Goal: Task Accomplishment & Management: Manage account settings

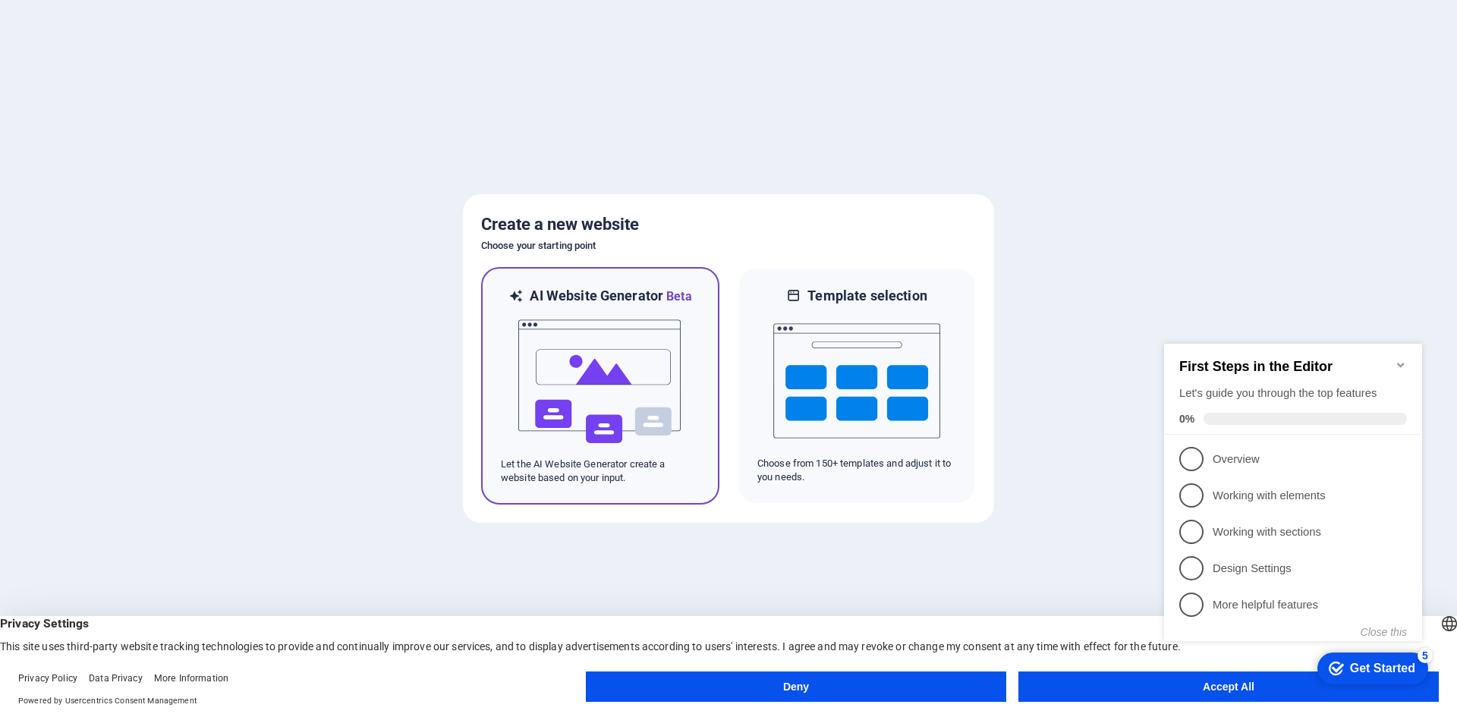
click at [623, 363] on img at bounding box center [600, 382] width 167 height 152
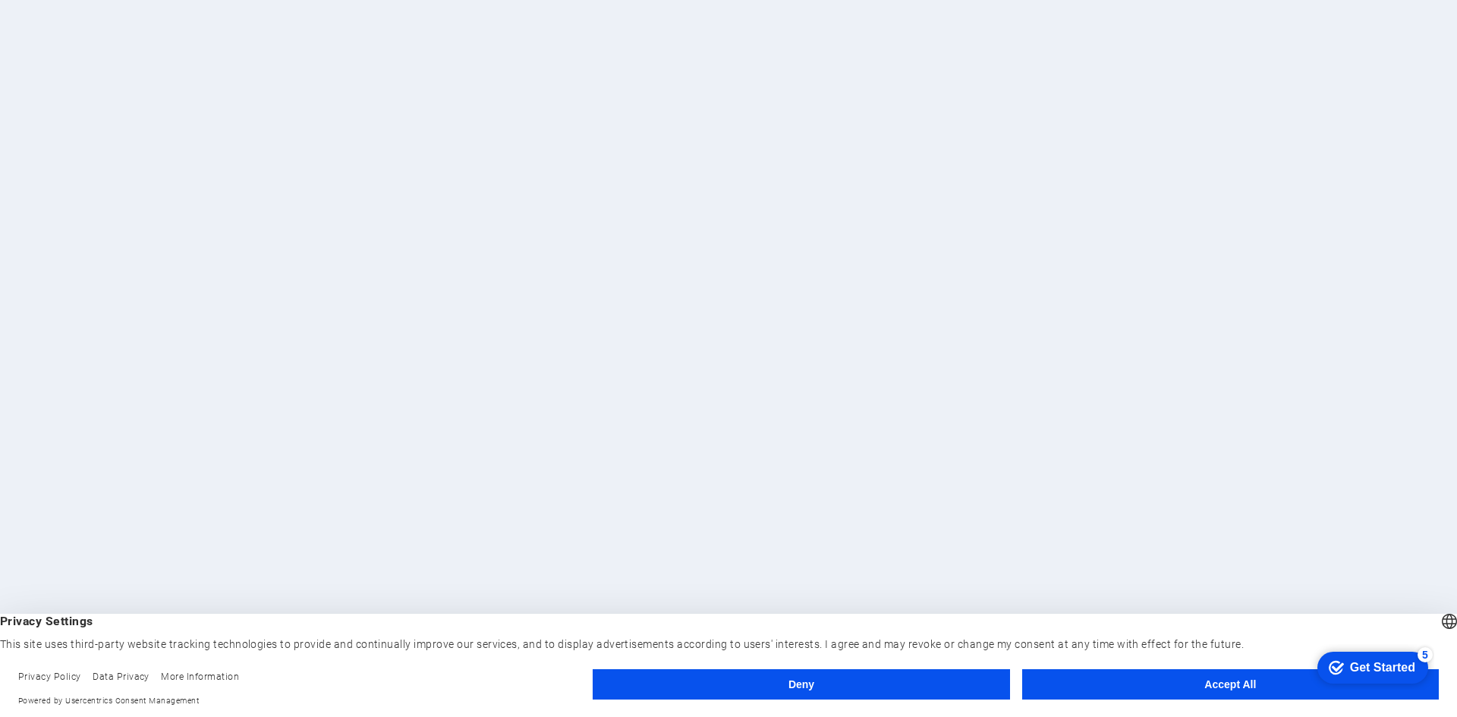
click at [1207, 690] on button "Accept All" at bounding box center [1230, 684] width 417 height 30
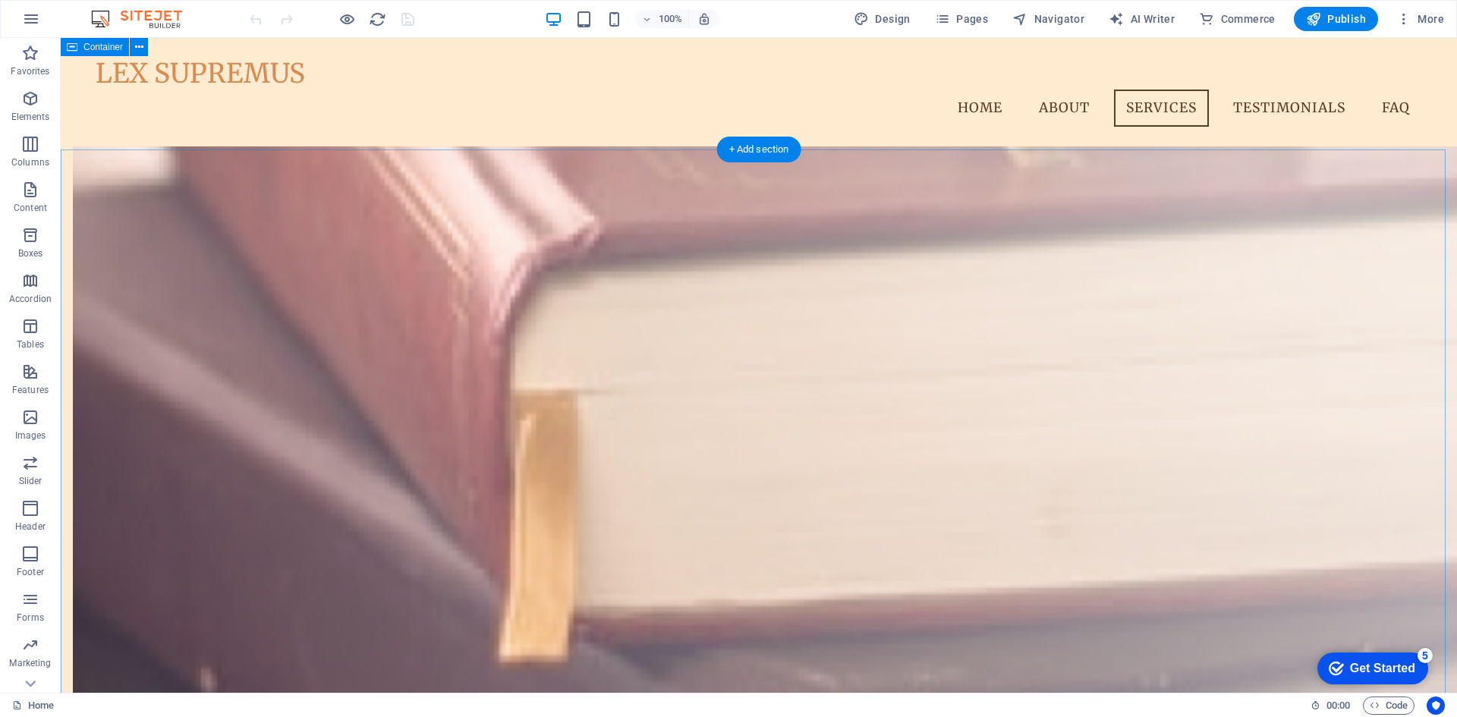
scroll to position [889, 0]
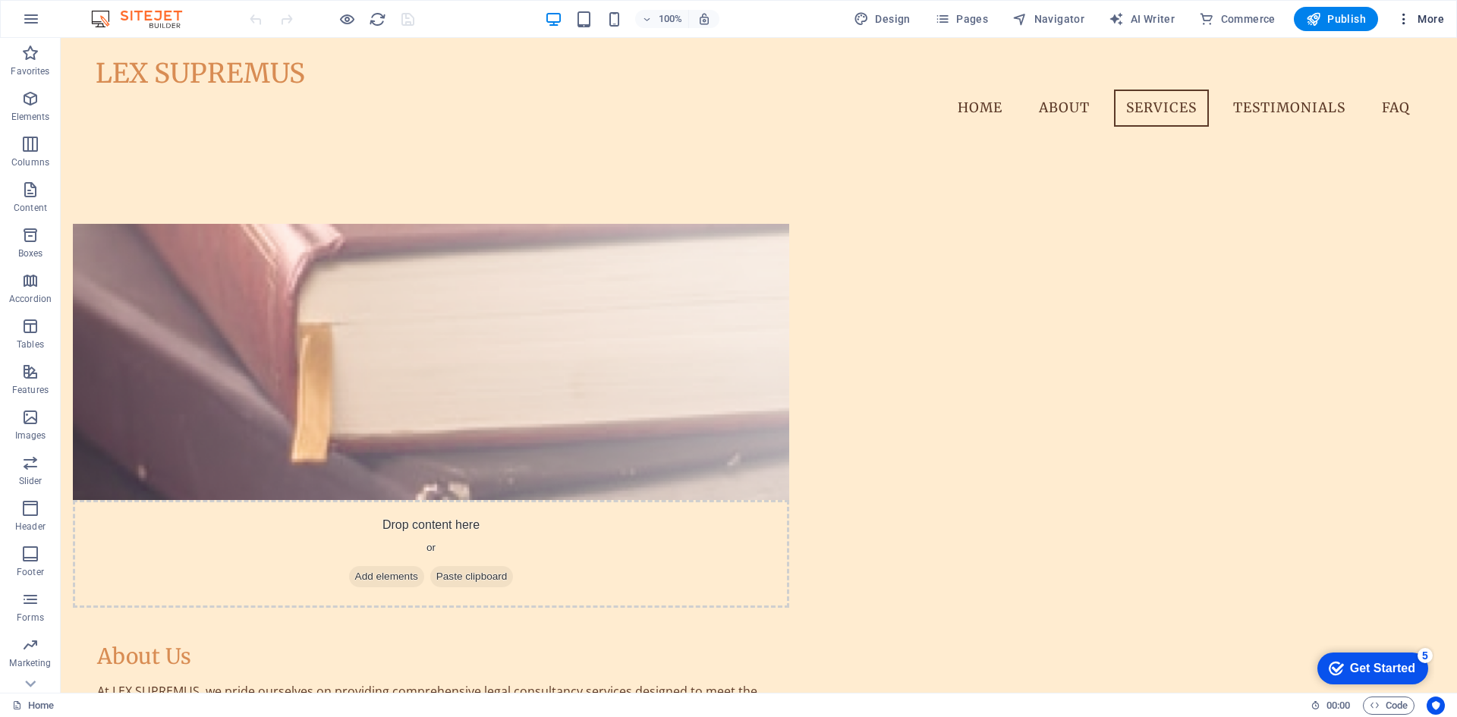
click at [1408, 24] on icon "button" at bounding box center [1403, 18] width 15 height 15
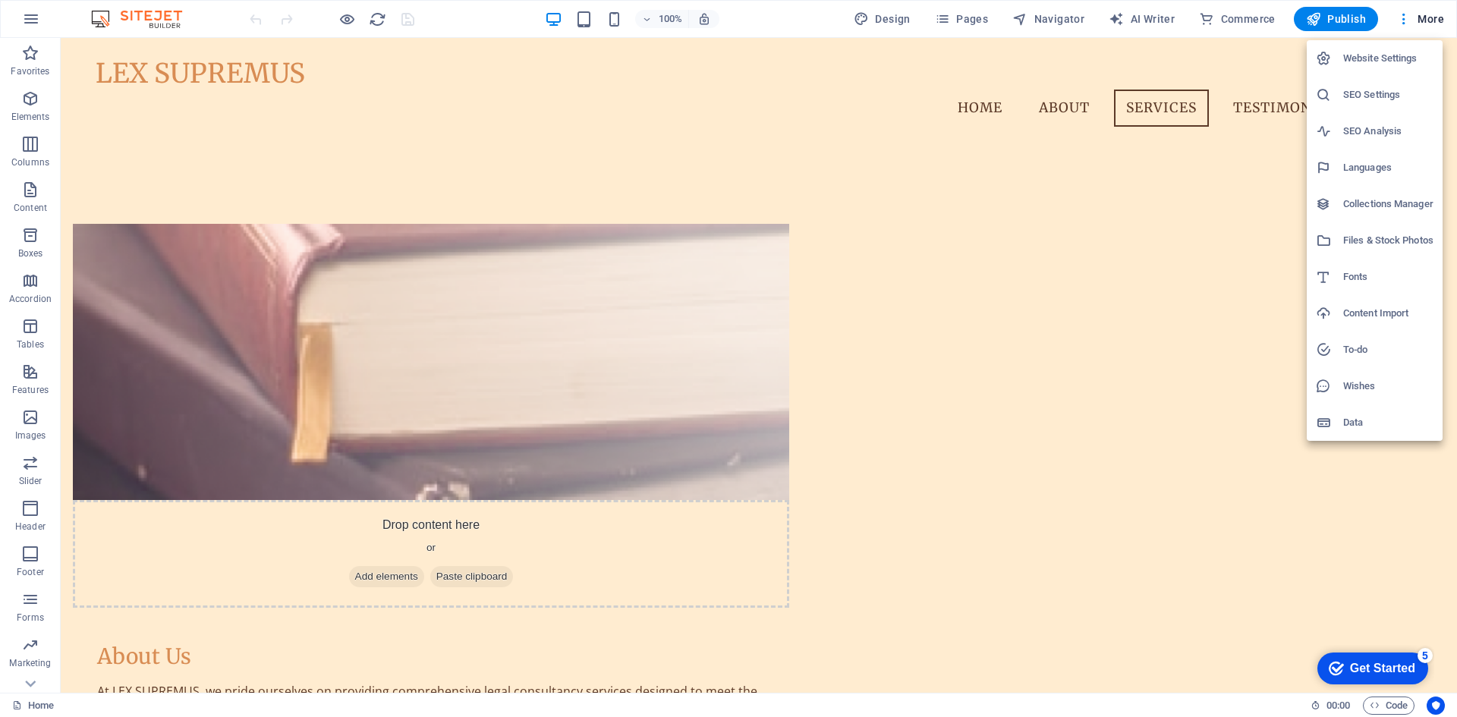
click at [1409, 60] on h6 "Website Settings" at bounding box center [1388, 58] width 90 height 18
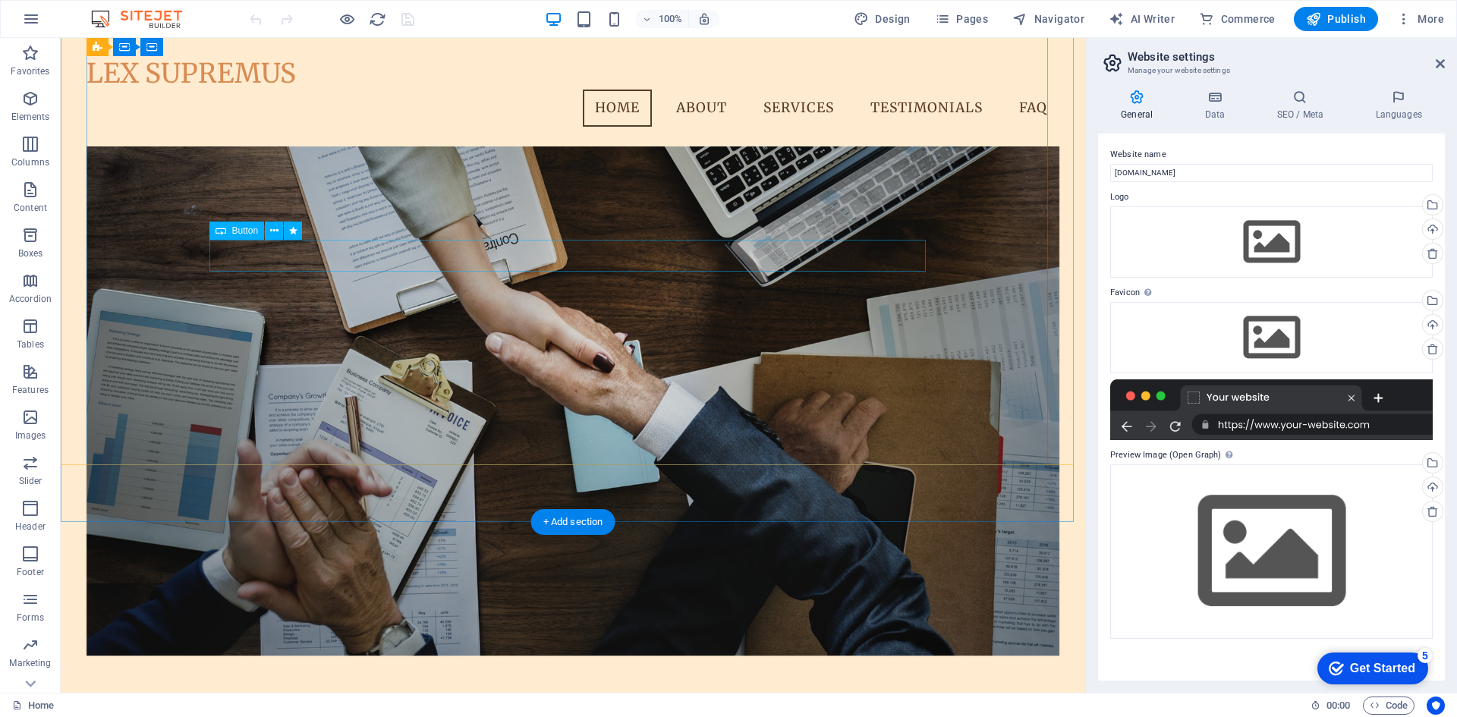
scroll to position [0, 0]
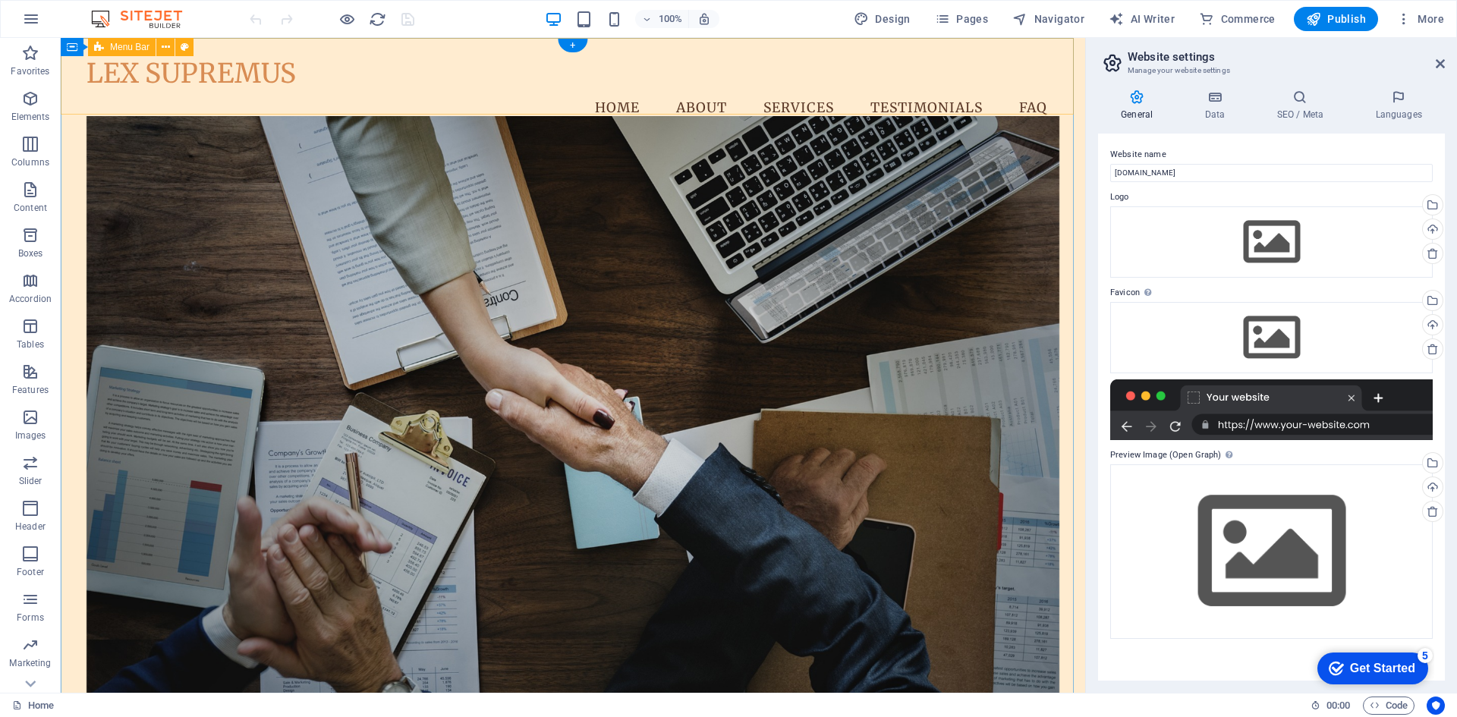
click at [468, 96] on div "LEX SUPREMUS Menu Home About Services Testimonials FAQ" at bounding box center [573, 92] width 1024 height 109
click at [380, 109] on div "LEX SUPREMUS Menu Home About Services Testimonials FAQ" at bounding box center [573, 92] width 1024 height 109
click at [70, 63] on div "LEX SUPREMUS Menu Home About Services Testimonials FAQ" at bounding box center [573, 92] width 1024 height 109
click at [127, 77] on div "LEX SUPREMUS" at bounding box center [574, 74] width 974 height 32
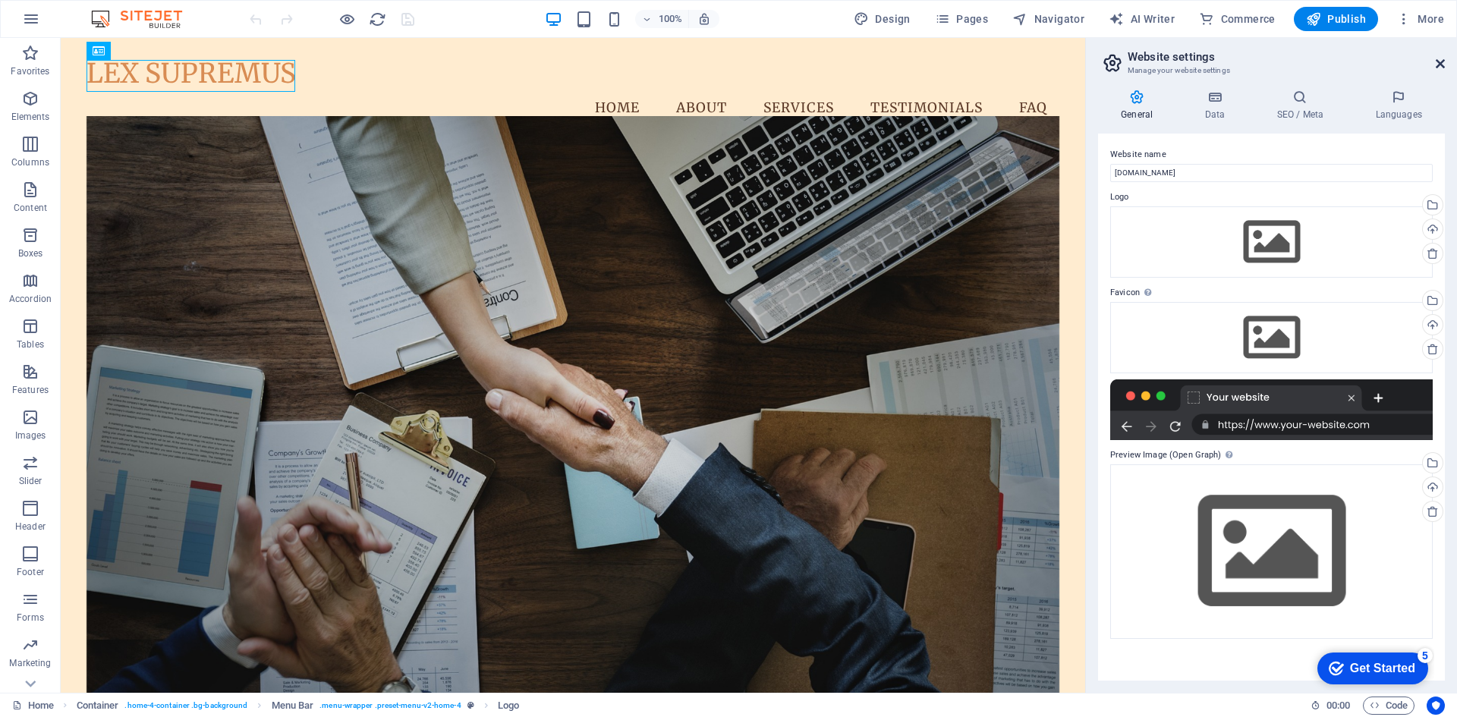
click at [1443, 62] on icon at bounding box center [1440, 64] width 9 height 12
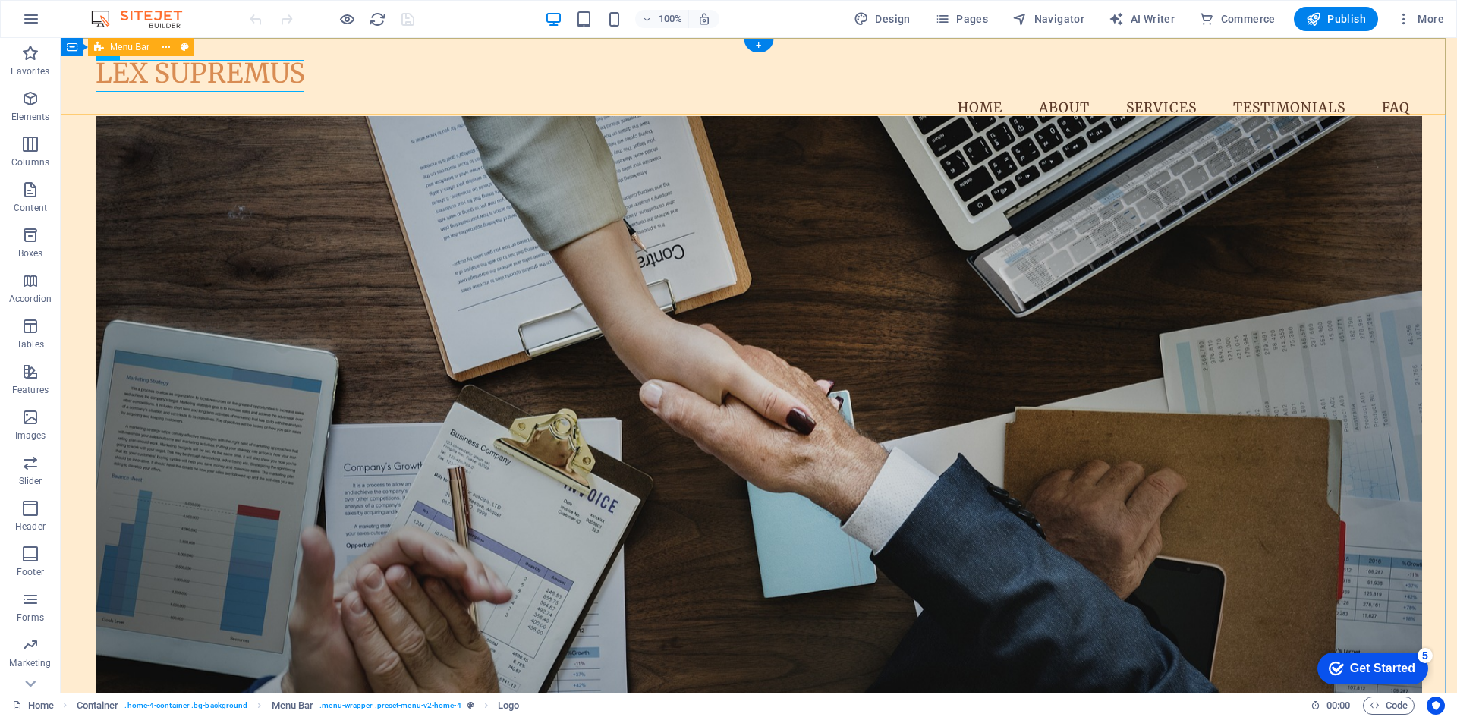
click at [76, 102] on div "LEX SUPREMUS Menu Home About Services Testimonials FAQ" at bounding box center [759, 92] width 1396 height 109
click at [184, 48] on icon at bounding box center [185, 47] width 8 height 16
select select "vw"
select select "rem"
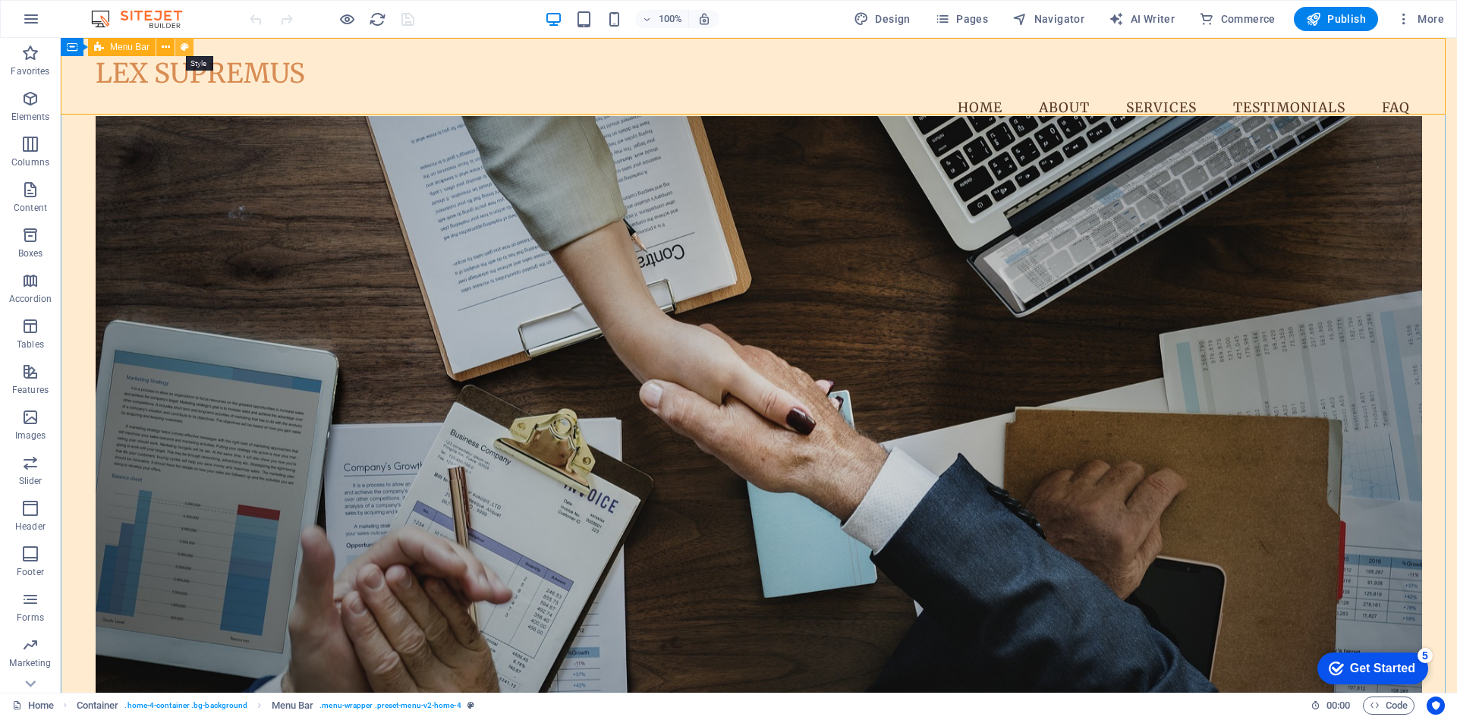
select select "vw"
select select "preset-menu-v2-home-4"
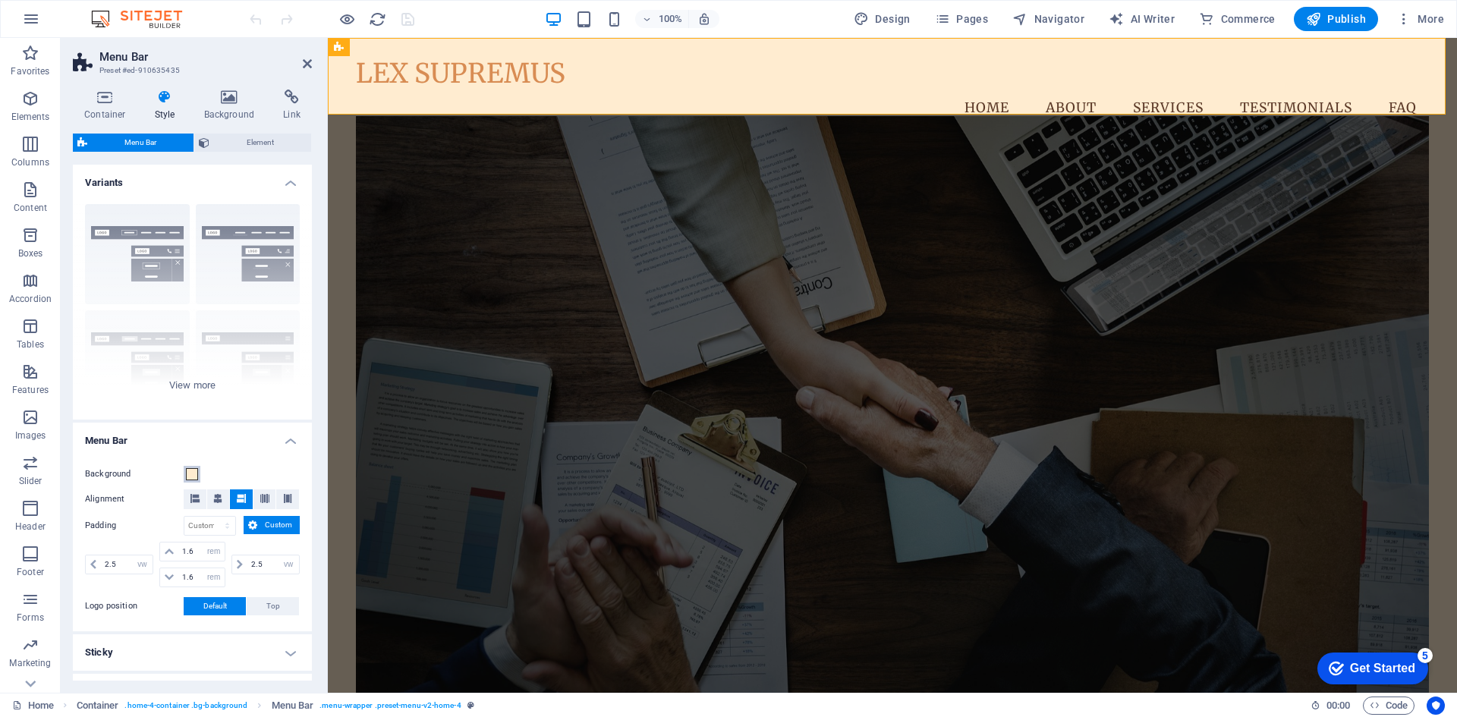
click at [193, 474] on span at bounding box center [192, 474] width 12 height 12
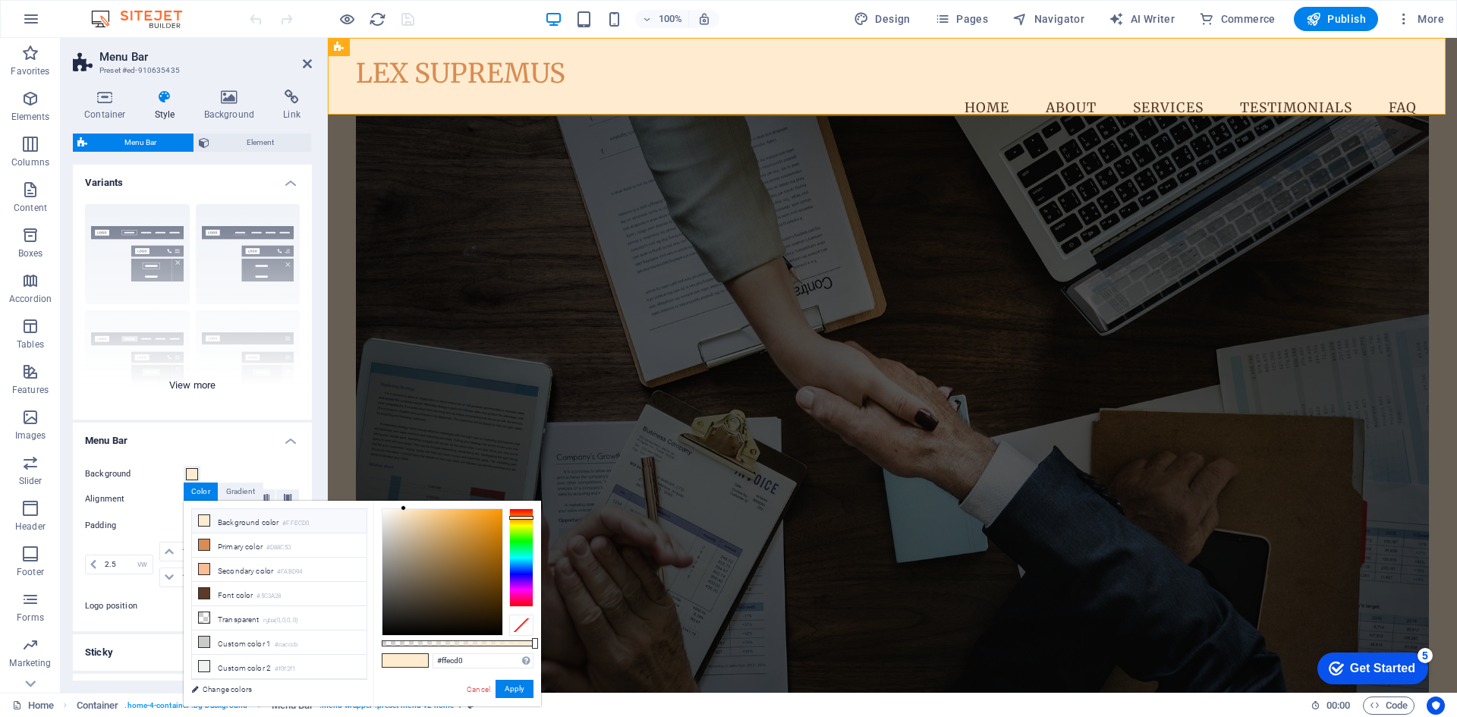
click at [198, 385] on div "Border Centered Default Fixed Loki Trigger Wide XXL" at bounding box center [192, 306] width 239 height 228
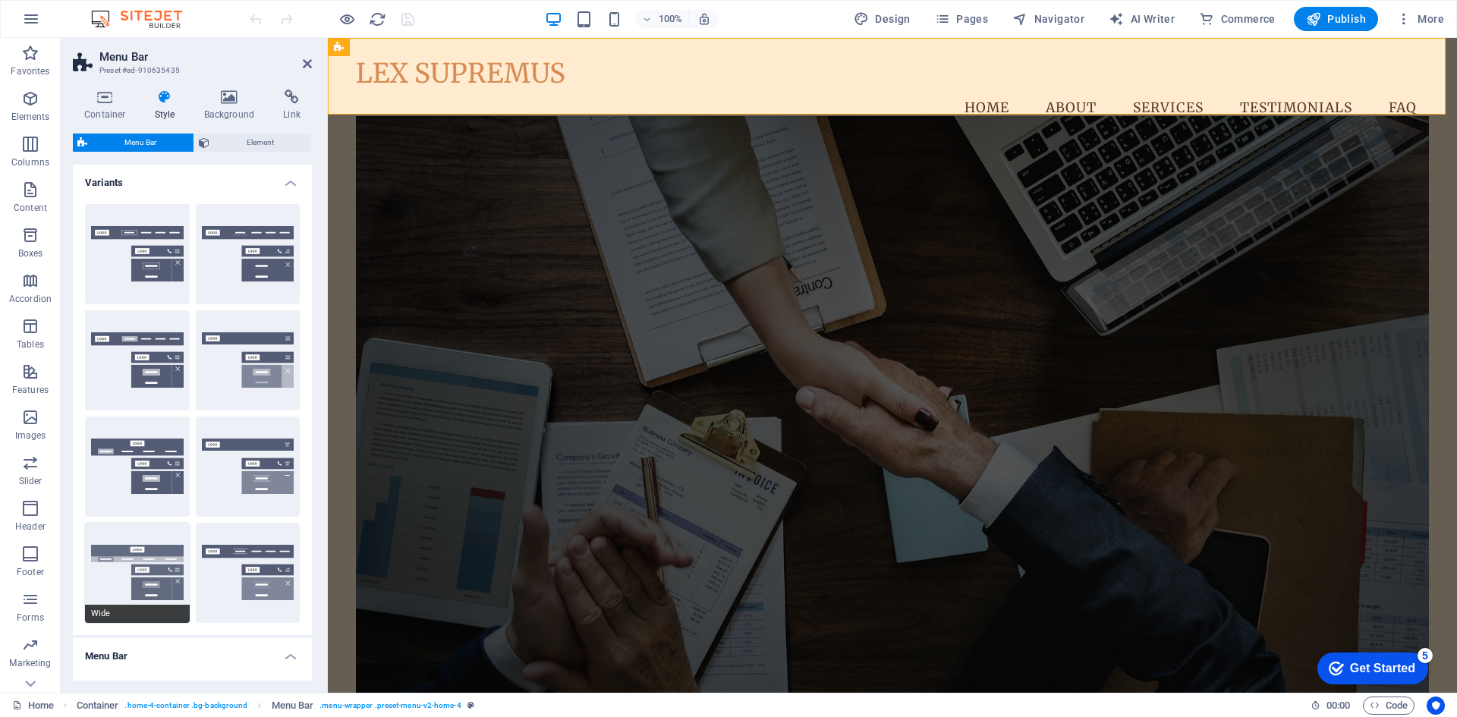
click at [143, 568] on button "Wide" at bounding box center [137, 573] width 105 height 100
type input "0"
select select "rem"
type input "0"
select select "rem"
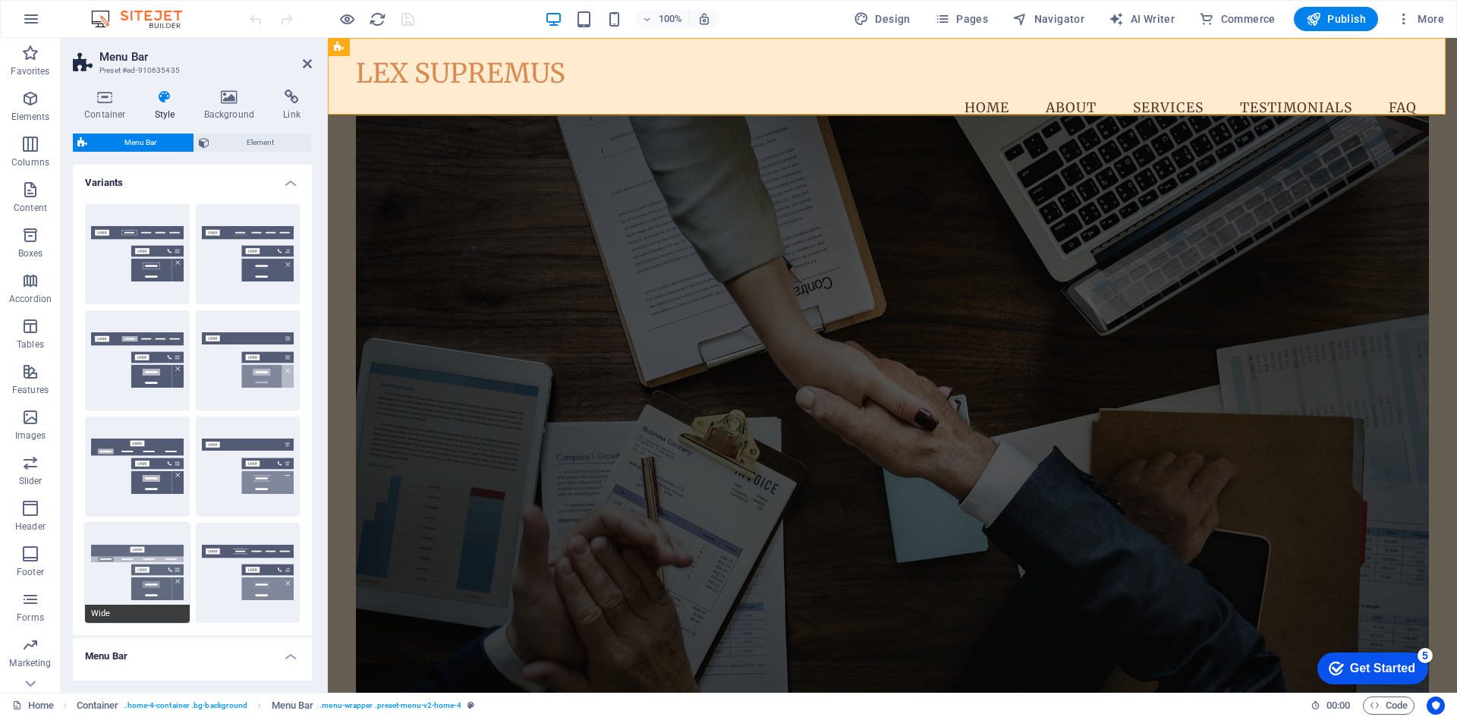
type input "0"
select select "rem"
type input "2"
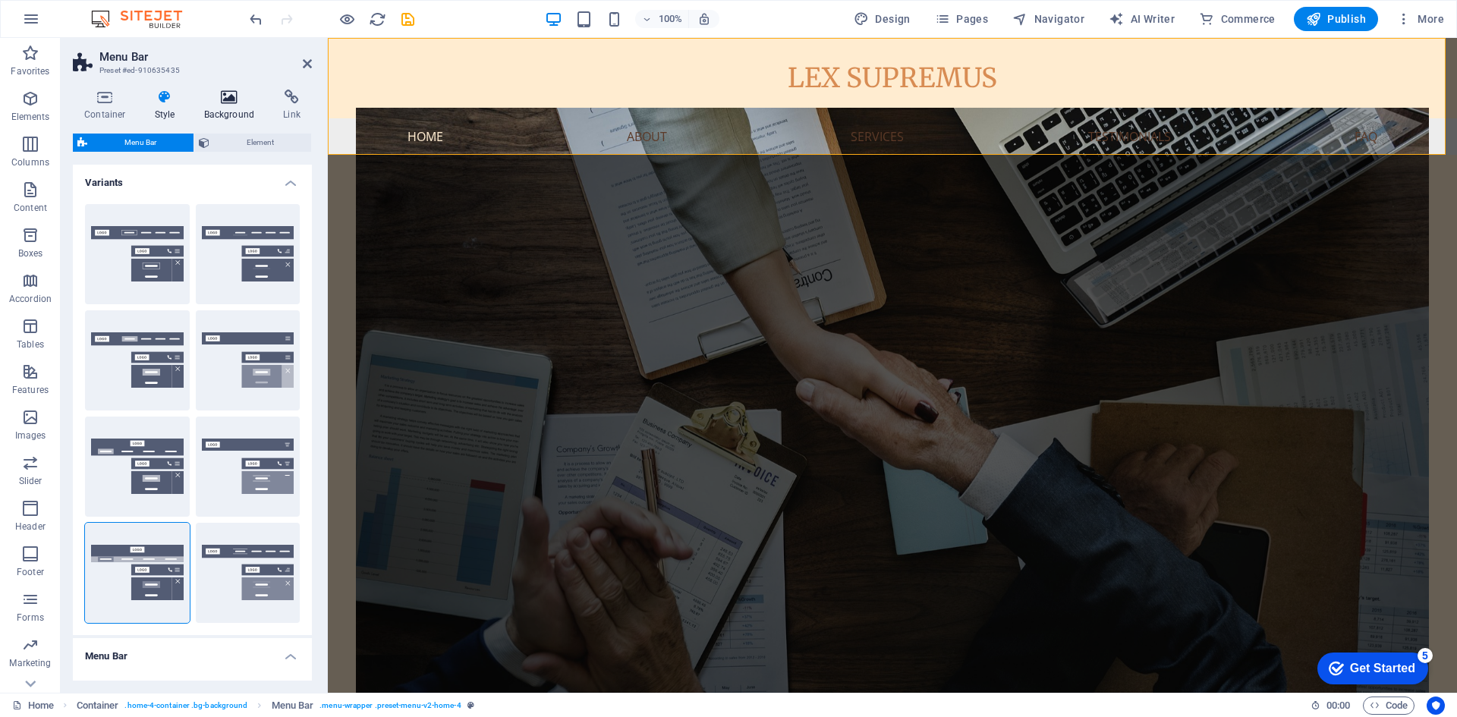
click at [231, 99] on icon at bounding box center [230, 97] width 74 height 15
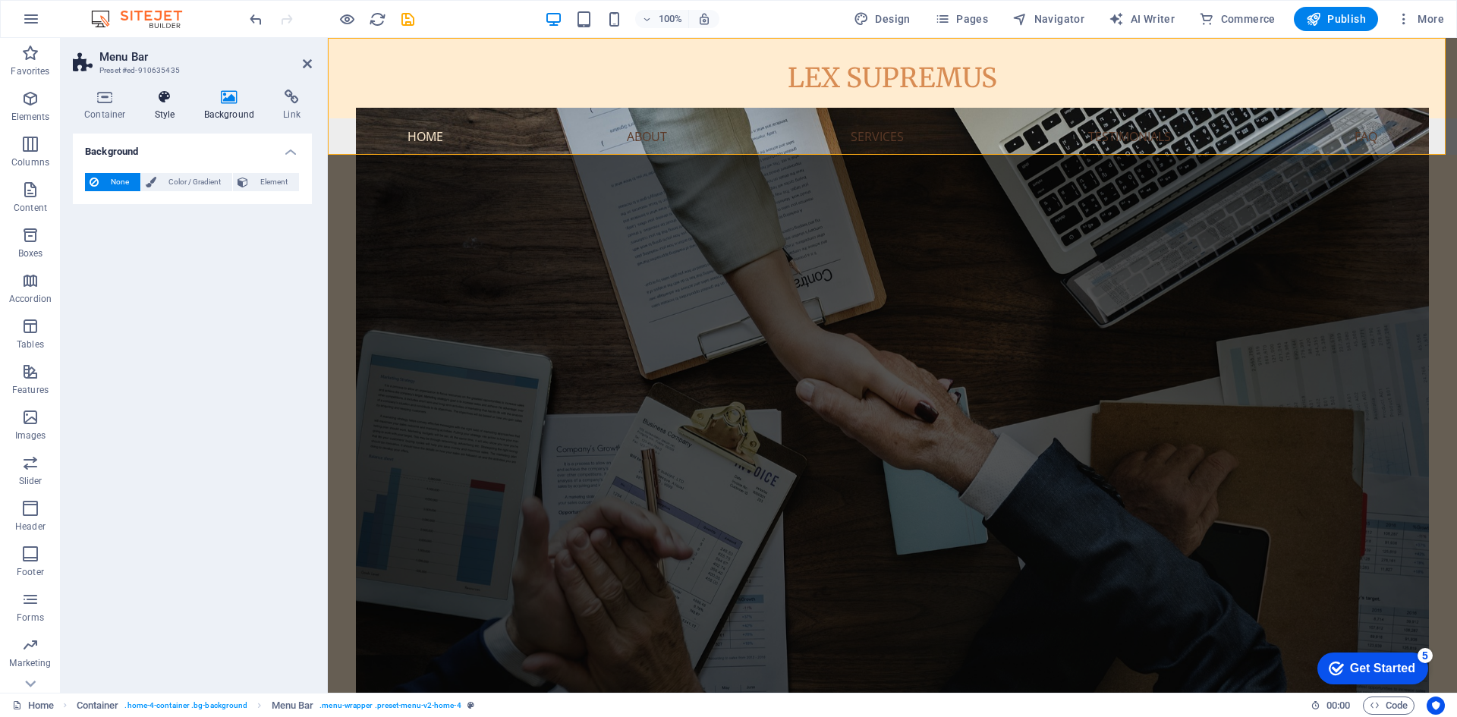
click at [165, 105] on h4 "Style" at bounding box center [167, 106] width 49 height 32
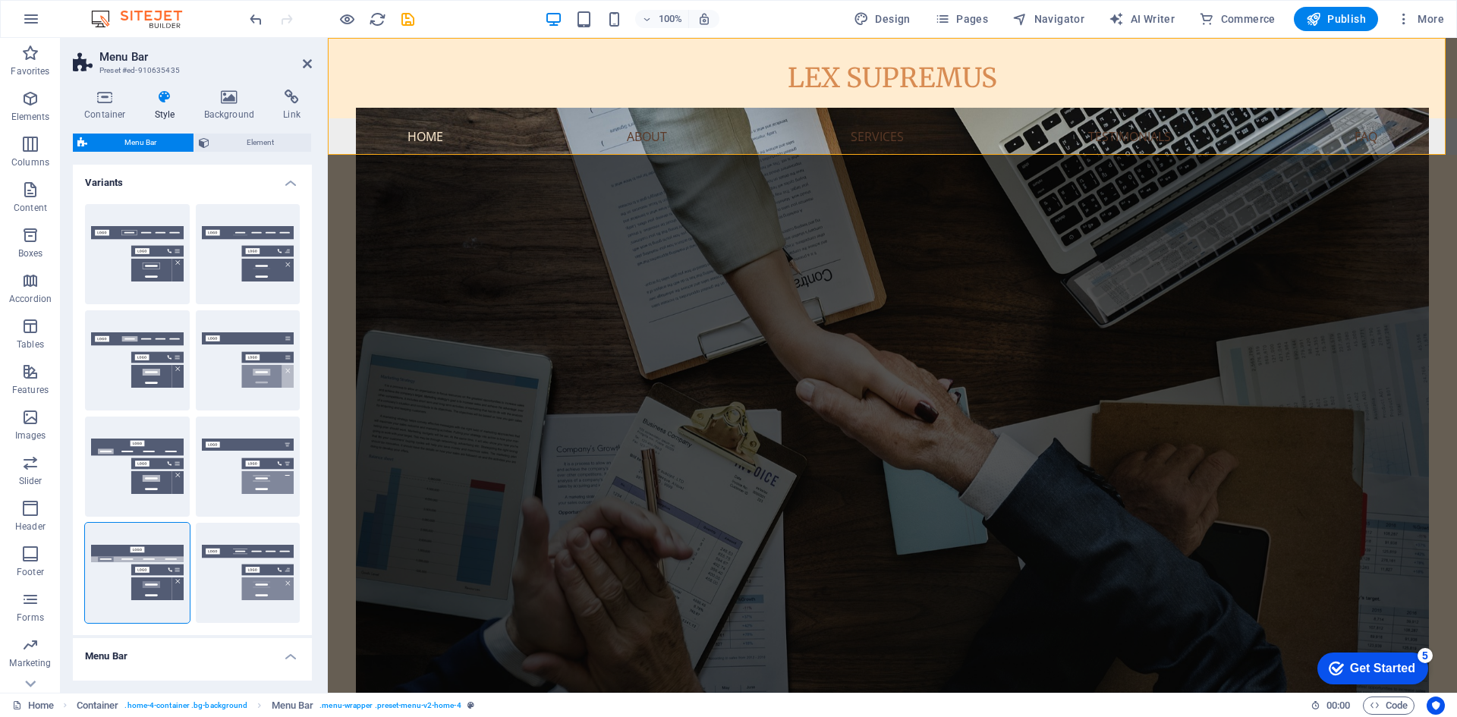
scroll to position [304, 0]
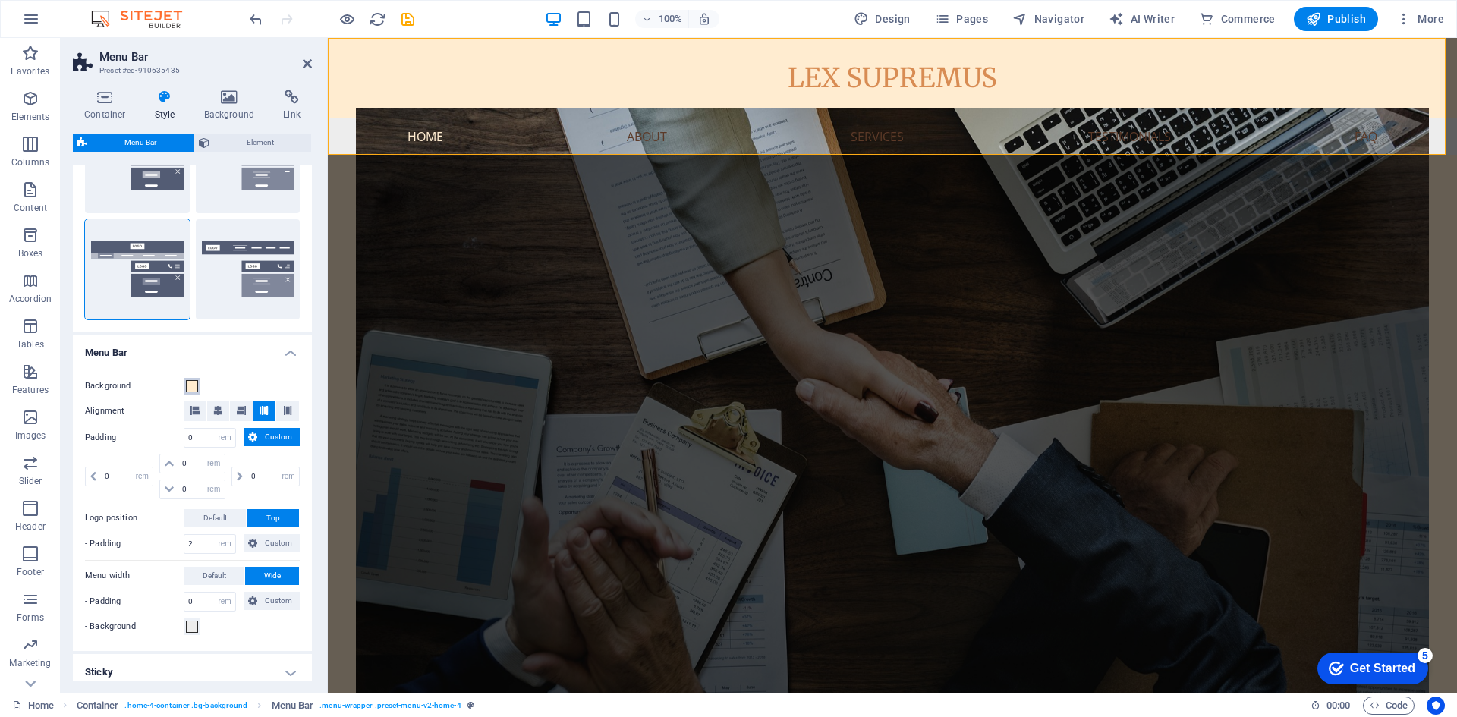
click at [192, 383] on span at bounding box center [192, 386] width 12 height 12
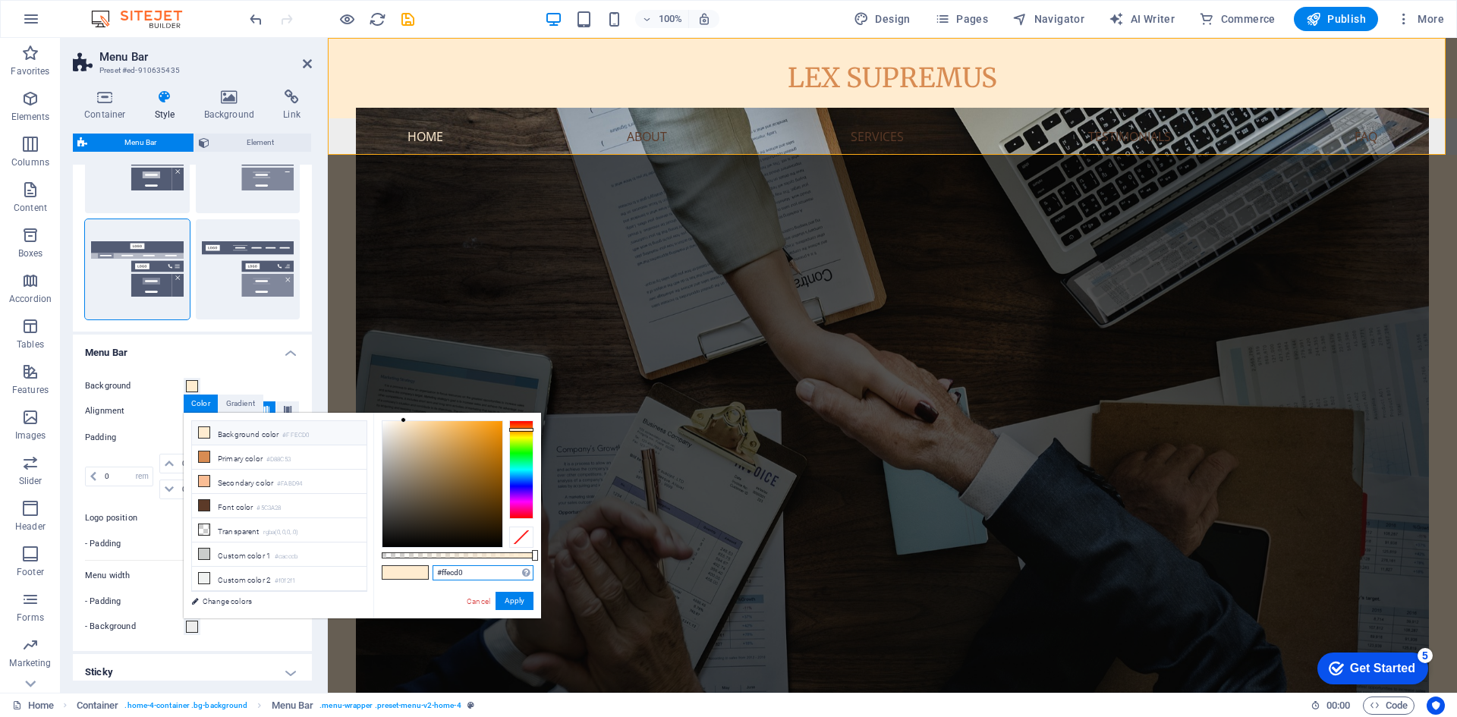
click at [483, 577] on input "#ffecd0" at bounding box center [483, 572] width 101 height 15
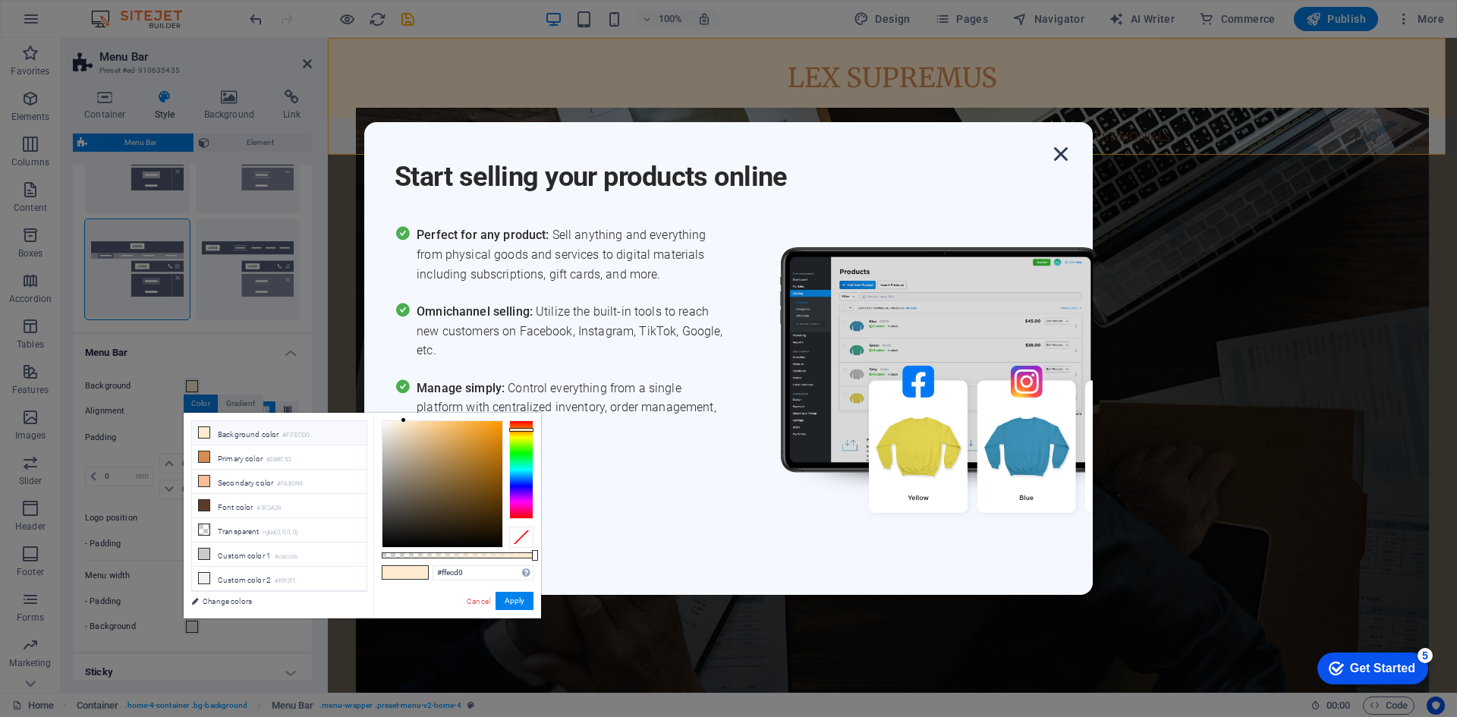
click at [1062, 146] on icon "button" at bounding box center [1060, 153] width 27 height 27
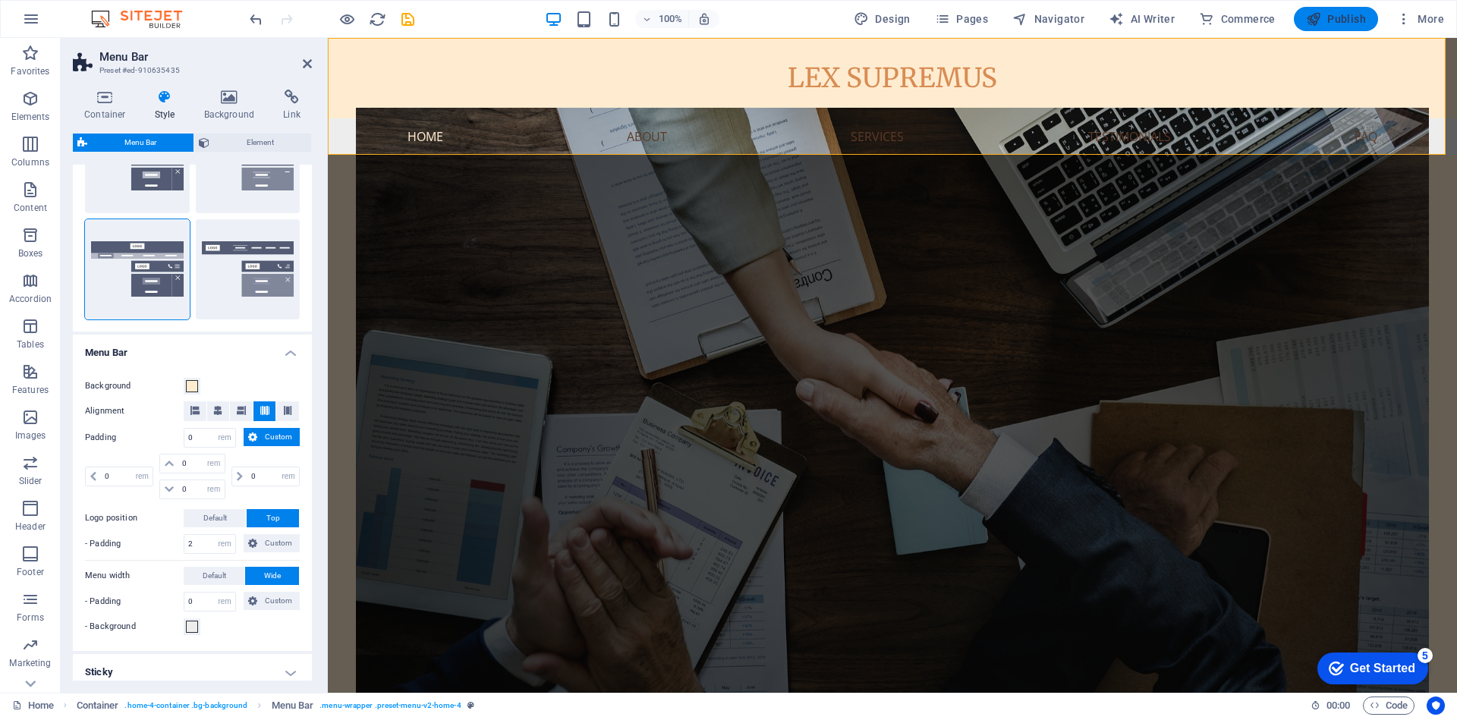
click at [1336, 14] on span "Publish" at bounding box center [1336, 18] width 60 height 15
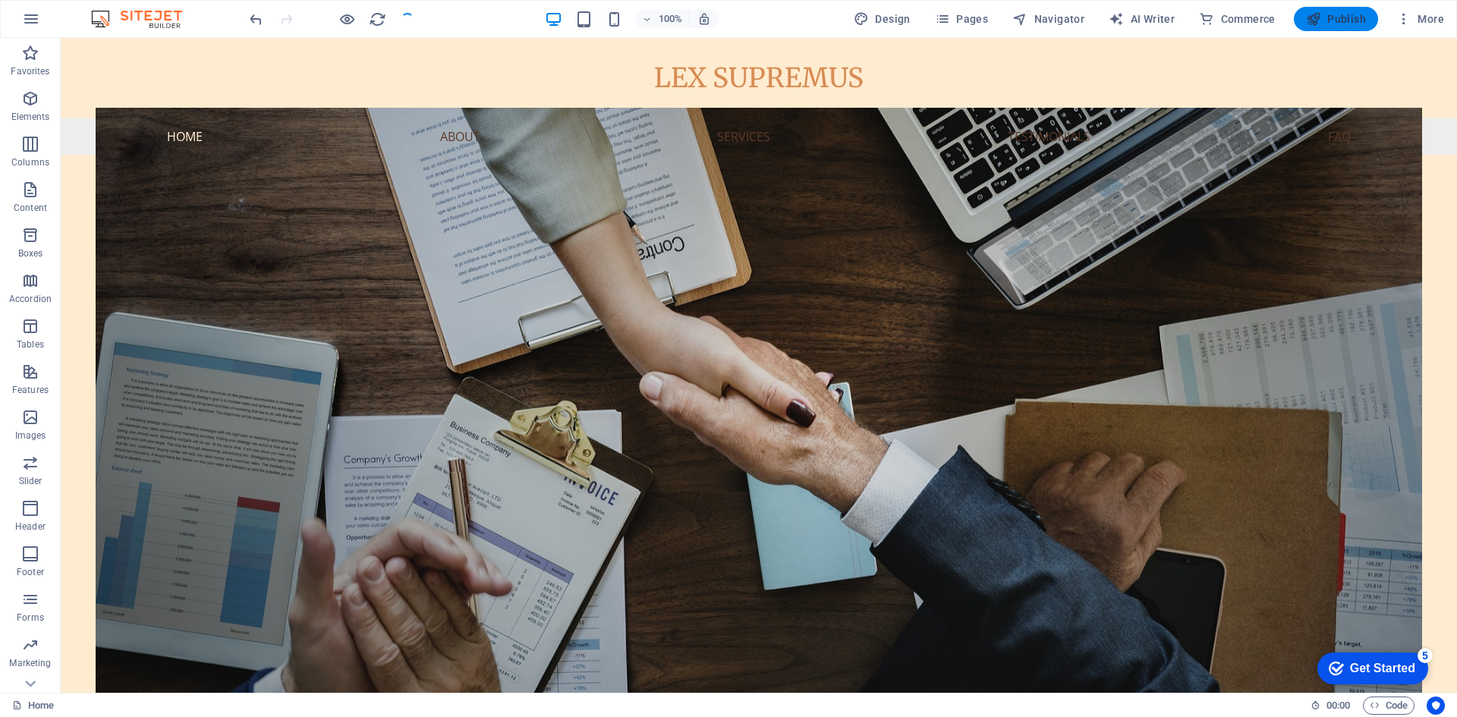
click at [1339, 26] on span "Publish" at bounding box center [1336, 18] width 60 height 15
